Goal: Task Accomplishment & Management: Manage account settings

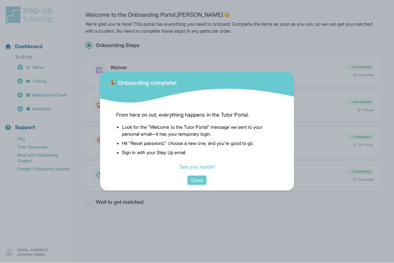
scroll to position [19, 0]
click at [195, 185] on button "Close" at bounding box center [197, 180] width 19 height 9
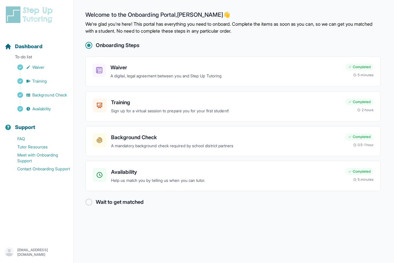
scroll to position [0, 0]
click at [19, 50] on span "Dashboard" at bounding box center [28, 47] width 27 height 8
click at [23, 45] on span "Dashboard" at bounding box center [28, 47] width 27 height 8
click at [25, 16] on img at bounding box center [30, 15] width 51 height 18
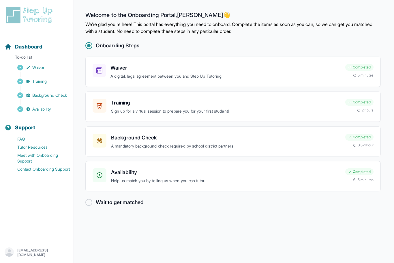
click at [33, 20] on img at bounding box center [30, 15] width 51 height 18
click at [111, 14] on h2 "Welcome to the Onboarding Portal, [PERSON_NAME] 👋" at bounding box center [233, 16] width 296 height 9
click at [104, 46] on h2 "Onboarding Steps" at bounding box center [118, 46] width 44 height 8
click at [105, 12] on h2 "Welcome to the Onboarding Portal, [PERSON_NAME] 👋" at bounding box center [233, 16] width 296 height 9
click at [25, 46] on span "Dashboard" at bounding box center [28, 47] width 27 height 8
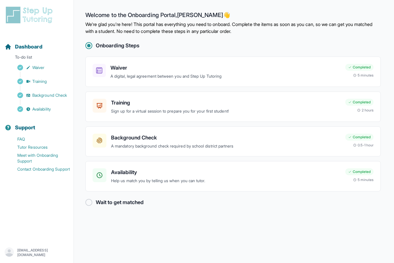
click at [23, 14] on img at bounding box center [30, 15] width 51 height 18
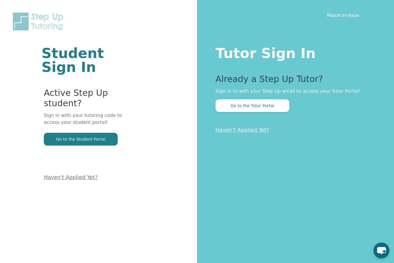
scroll to position [33, 0]
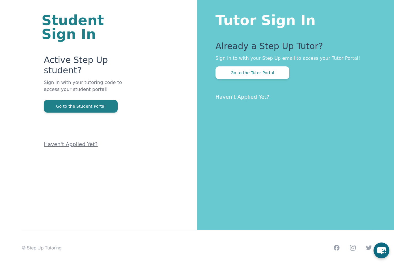
click at [232, 74] on button "Go to the Tutor Portal" at bounding box center [253, 72] width 74 height 13
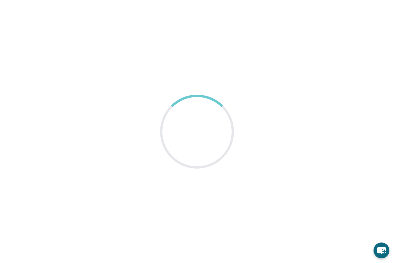
click at [390, 45] on main at bounding box center [197, 131] width 394 height 263
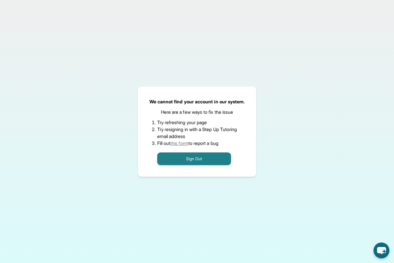
click at [184, 165] on button "Sign Out" at bounding box center [194, 158] width 74 height 13
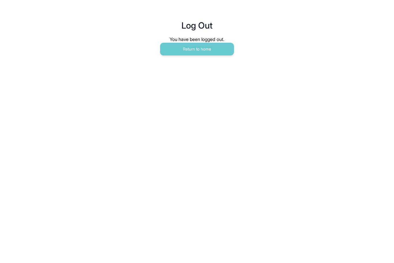
click at [181, 50] on button "Return to home" at bounding box center [197, 49] width 74 height 13
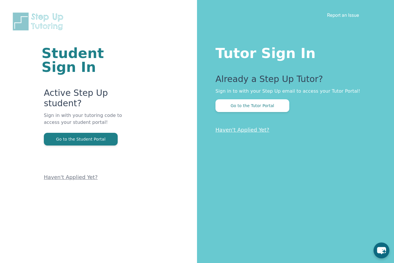
click at [227, 106] on button "Go to the Tutor Portal" at bounding box center [253, 105] width 74 height 13
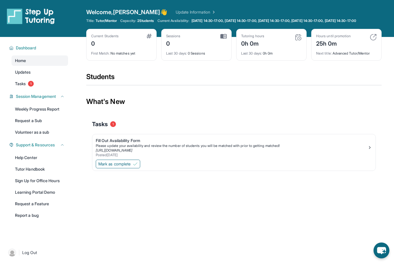
click at [26, 87] on span "Tasks" at bounding box center [20, 84] width 11 height 6
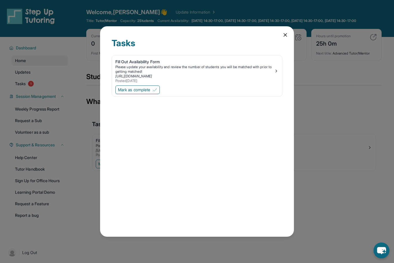
click at [274, 69] on img at bounding box center [276, 71] width 5 height 5
click at [137, 87] on span "Mark as complete" at bounding box center [134, 90] width 32 height 6
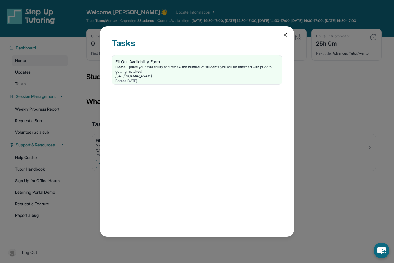
click at [286, 32] on icon at bounding box center [286, 35] width 6 height 6
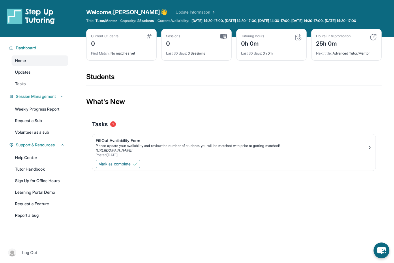
click at [107, 126] on span "Tasks" at bounding box center [100, 124] width 16 height 8
click at [110, 128] on div "Tasks 1" at bounding box center [234, 124] width 284 height 8
click at [117, 167] on span "Mark as complete" at bounding box center [114, 164] width 32 height 6
